Goal: Information Seeking & Learning: Learn about a topic

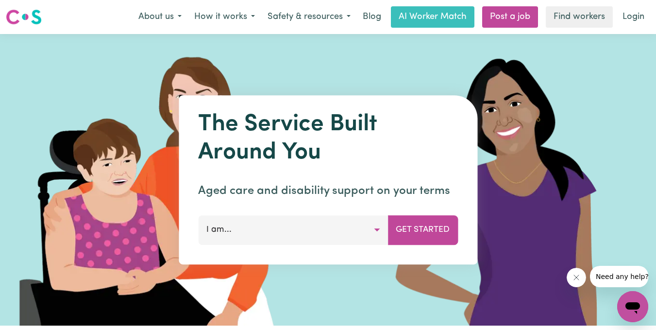
click at [377, 228] on button "I am..." at bounding box center [293, 229] width 190 height 29
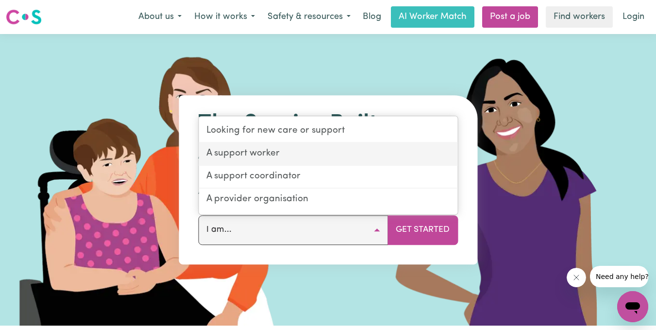
click at [235, 150] on link "A support worker" at bounding box center [328, 154] width 259 height 23
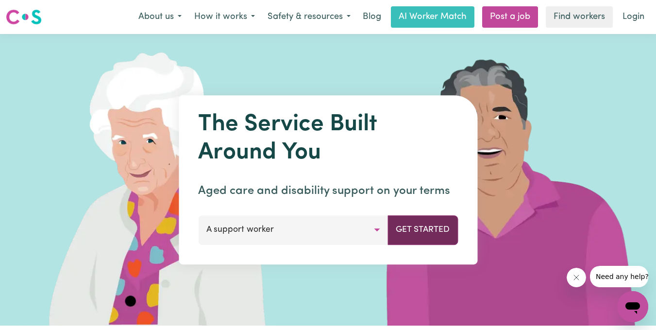
click at [431, 229] on button "Get Started" at bounding box center [422, 229] width 70 height 29
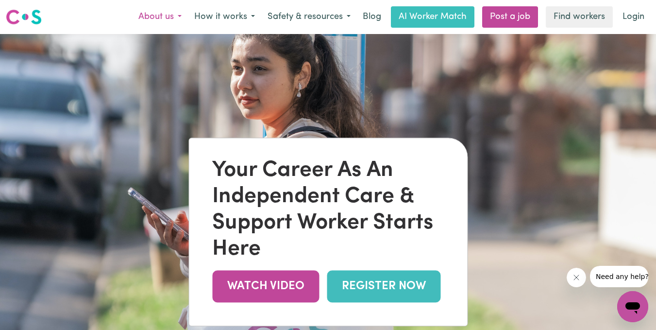
click at [181, 14] on button "About us" at bounding box center [160, 17] width 56 height 20
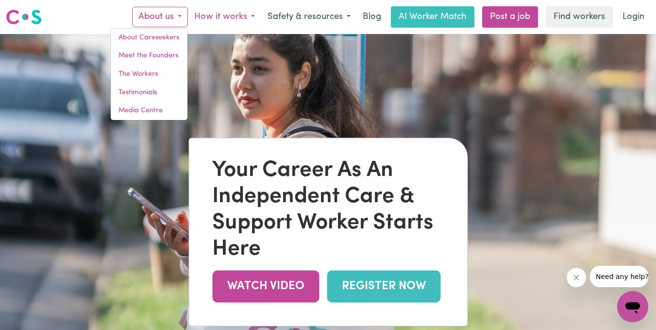
click at [249, 14] on button "How it works" at bounding box center [224, 17] width 73 height 20
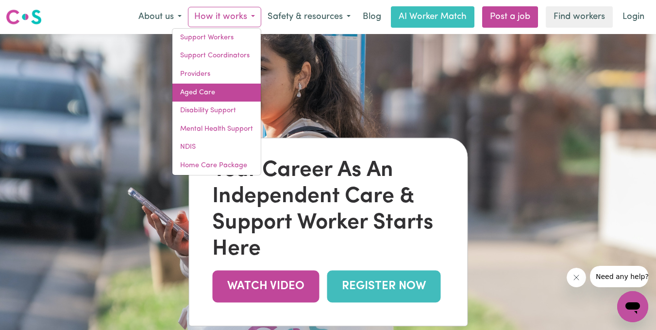
click at [202, 93] on link "Aged Care" at bounding box center [216, 92] width 88 height 18
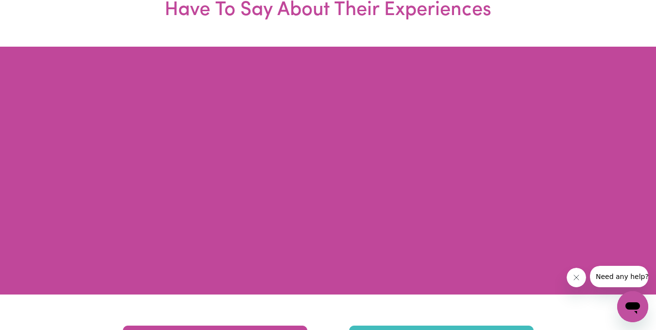
scroll to position [2269, 0]
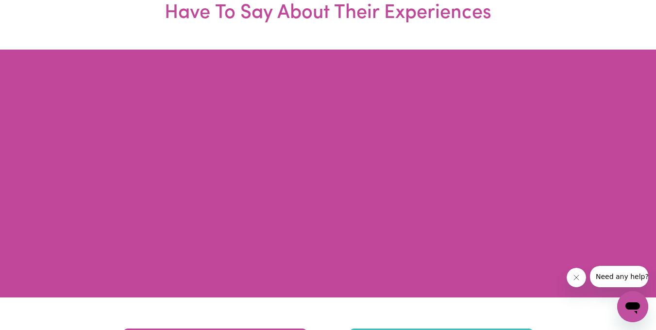
click at [634, 100] on div at bounding box center [328, 174] width 656 height 248
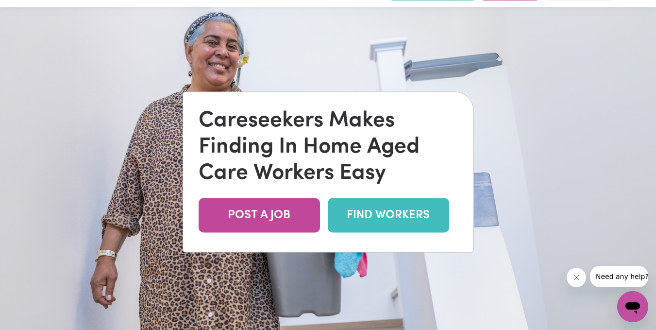
scroll to position [0, 0]
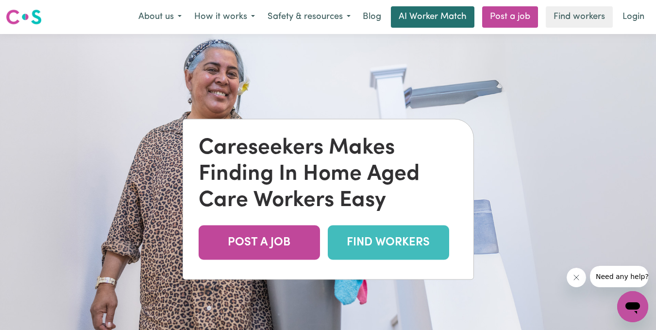
click at [433, 15] on link "AI Worker Match" at bounding box center [432, 16] width 83 height 21
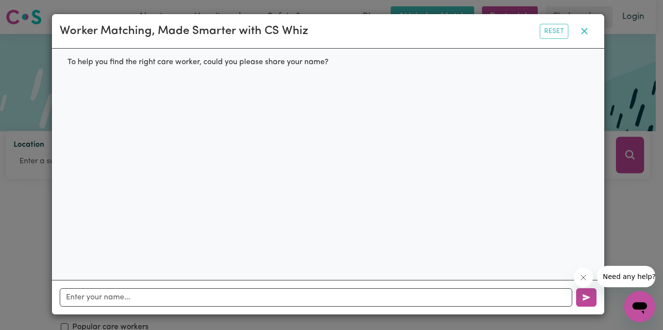
click at [582, 34] on icon "button" at bounding box center [584, 31] width 6 height 6
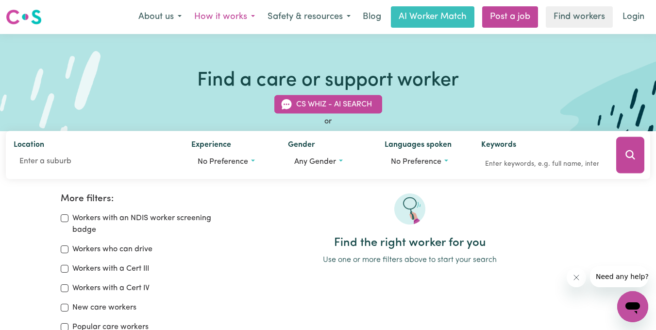
click at [250, 15] on button "How it works" at bounding box center [224, 17] width 73 height 20
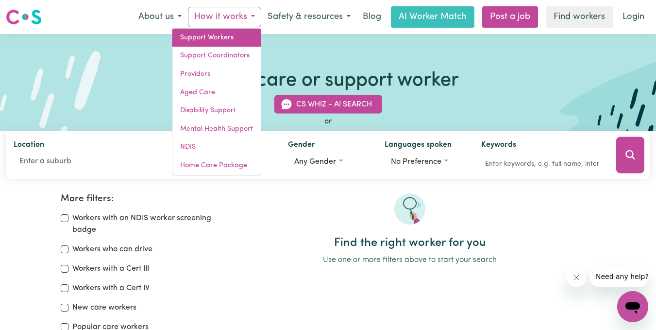
click at [218, 38] on link "Support Workers" at bounding box center [216, 38] width 88 height 18
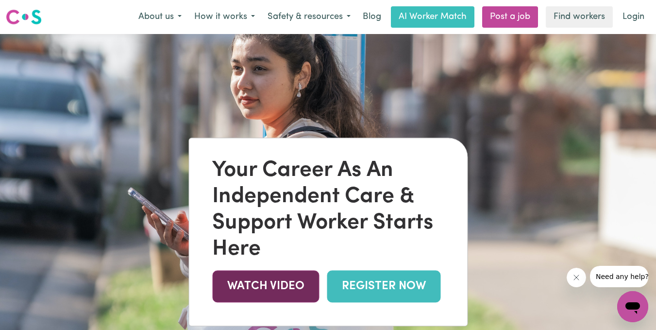
click at [251, 279] on link "WATCH VIDEO" at bounding box center [265, 286] width 107 height 32
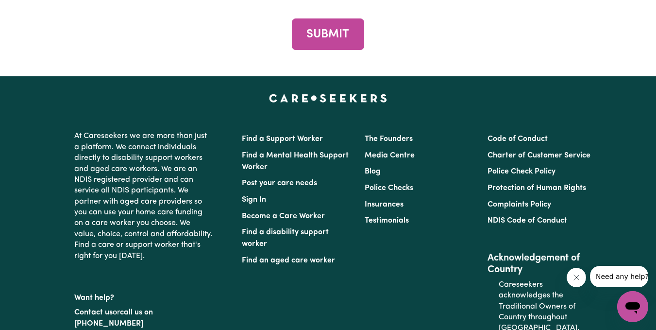
scroll to position [4465, 0]
